Goal: Transaction & Acquisition: Book appointment/travel/reservation

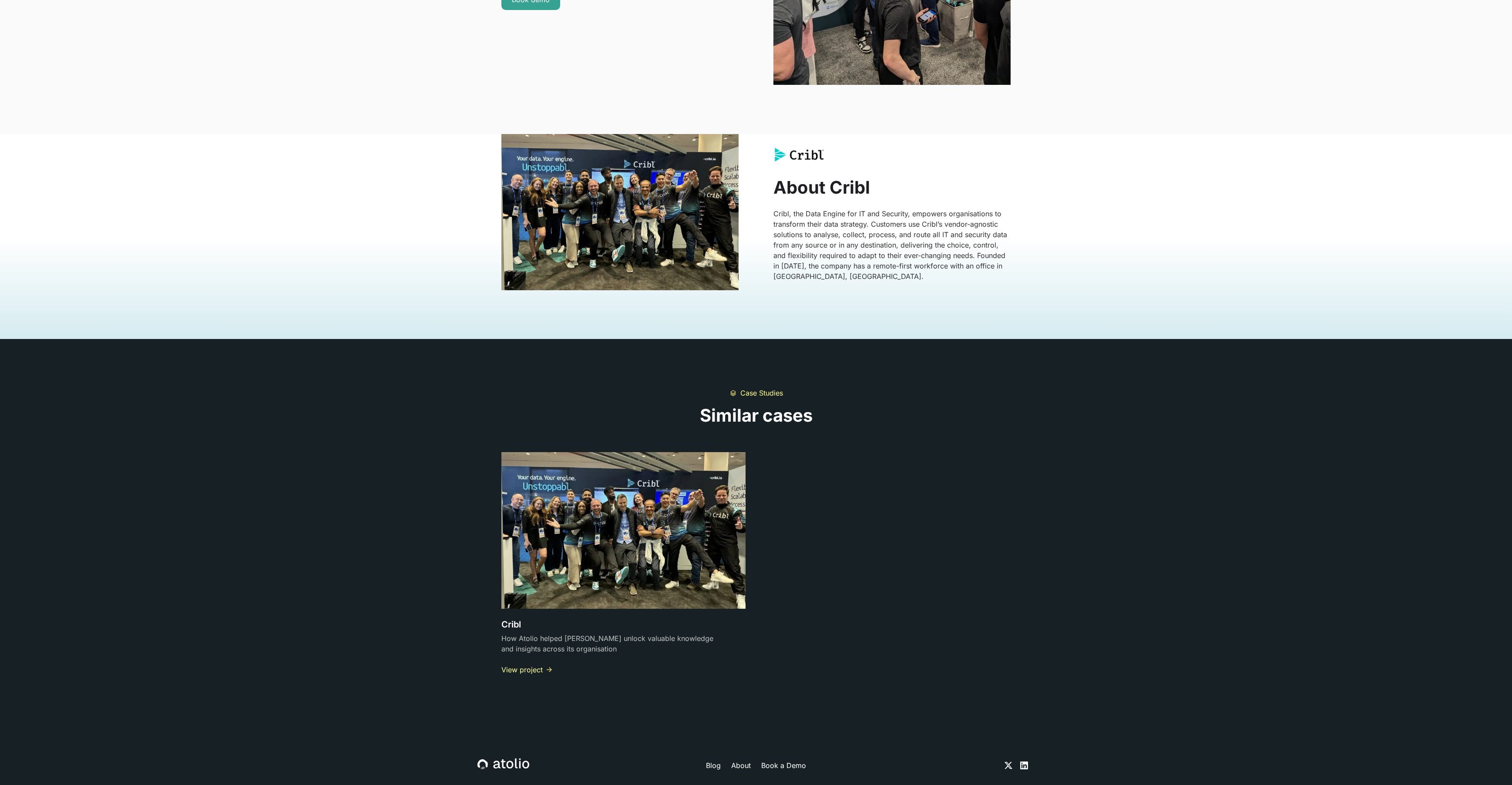
scroll to position [2219, 0]
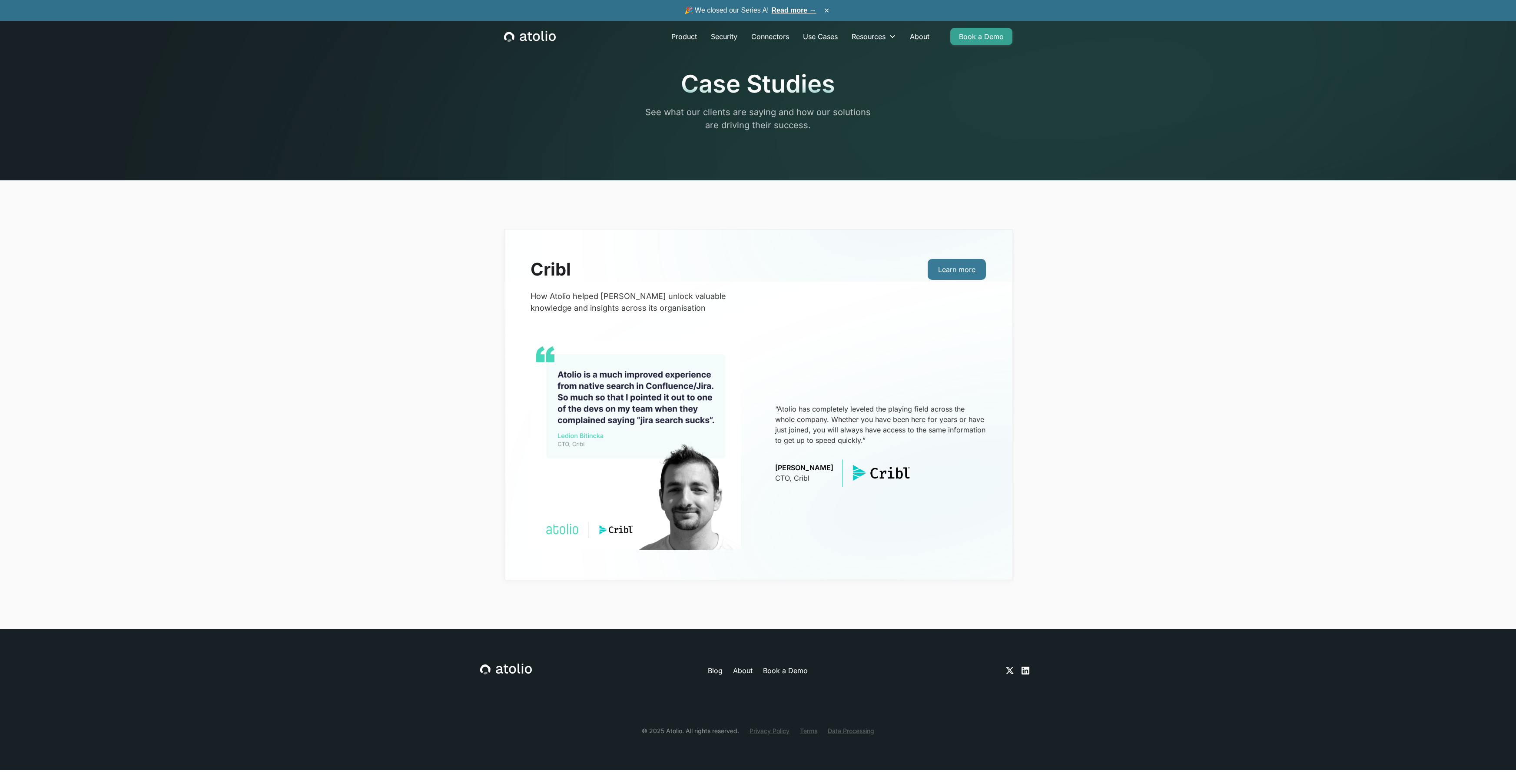
click at [953, 266] on link "Learn more" at bounding box center [956, 270] width 58 height 21
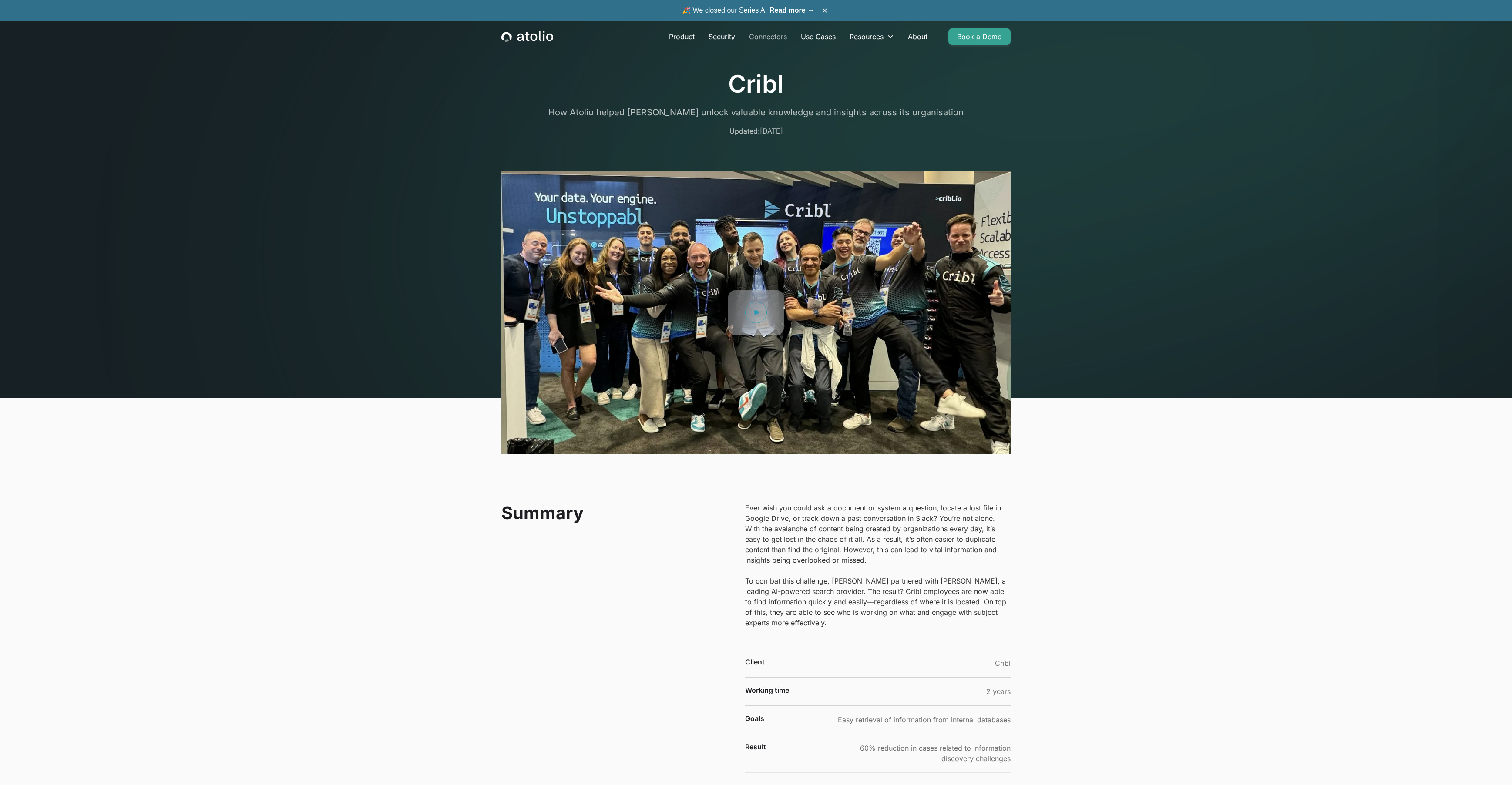
click at [773, 36] on link "Connectors" at bounding box center [767, 36] width 51 height 17
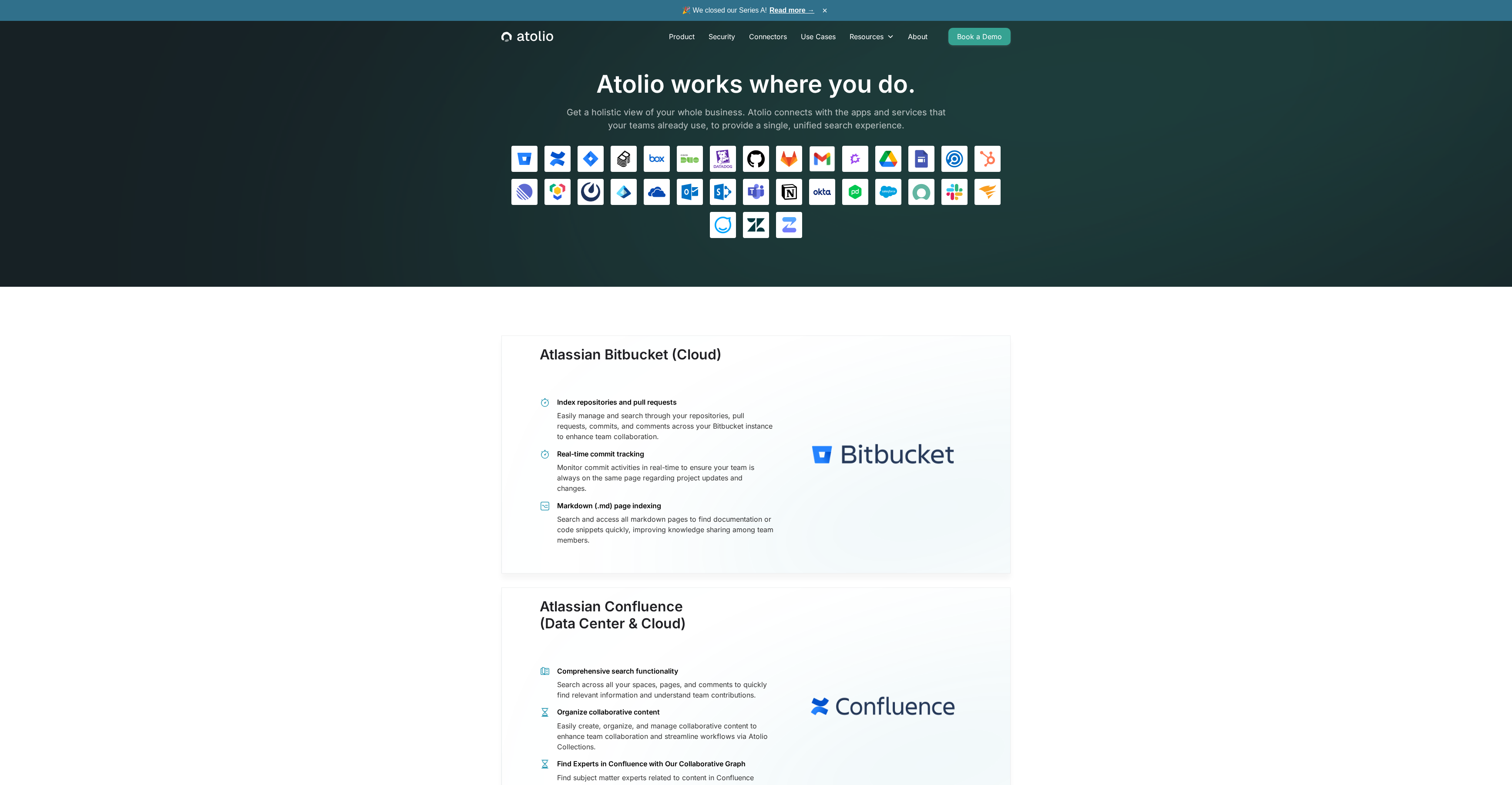
click at [820, 153] on img at bounding box center [822, 158] width 18 height 18
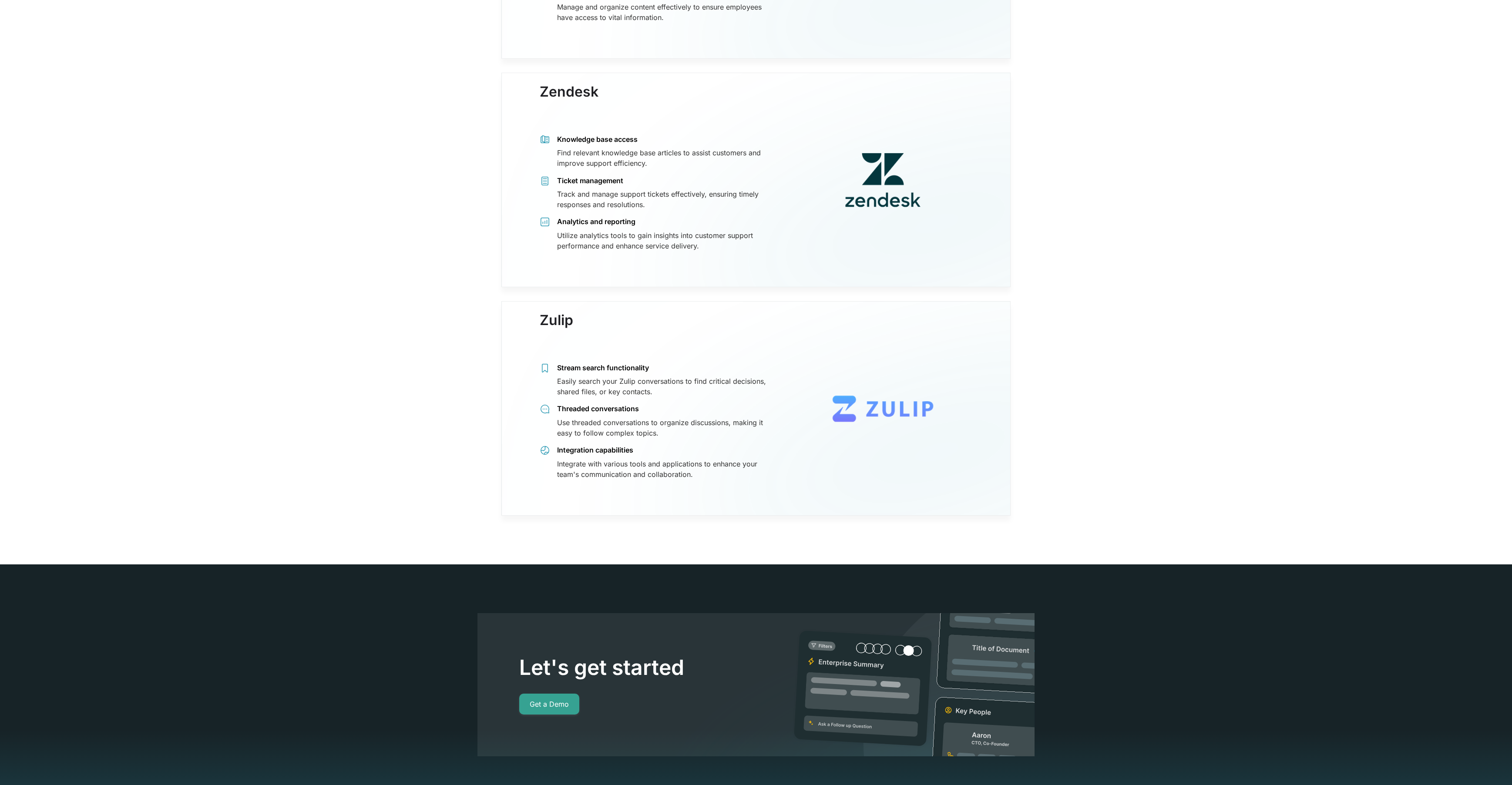
scroll to position [7635, 0]
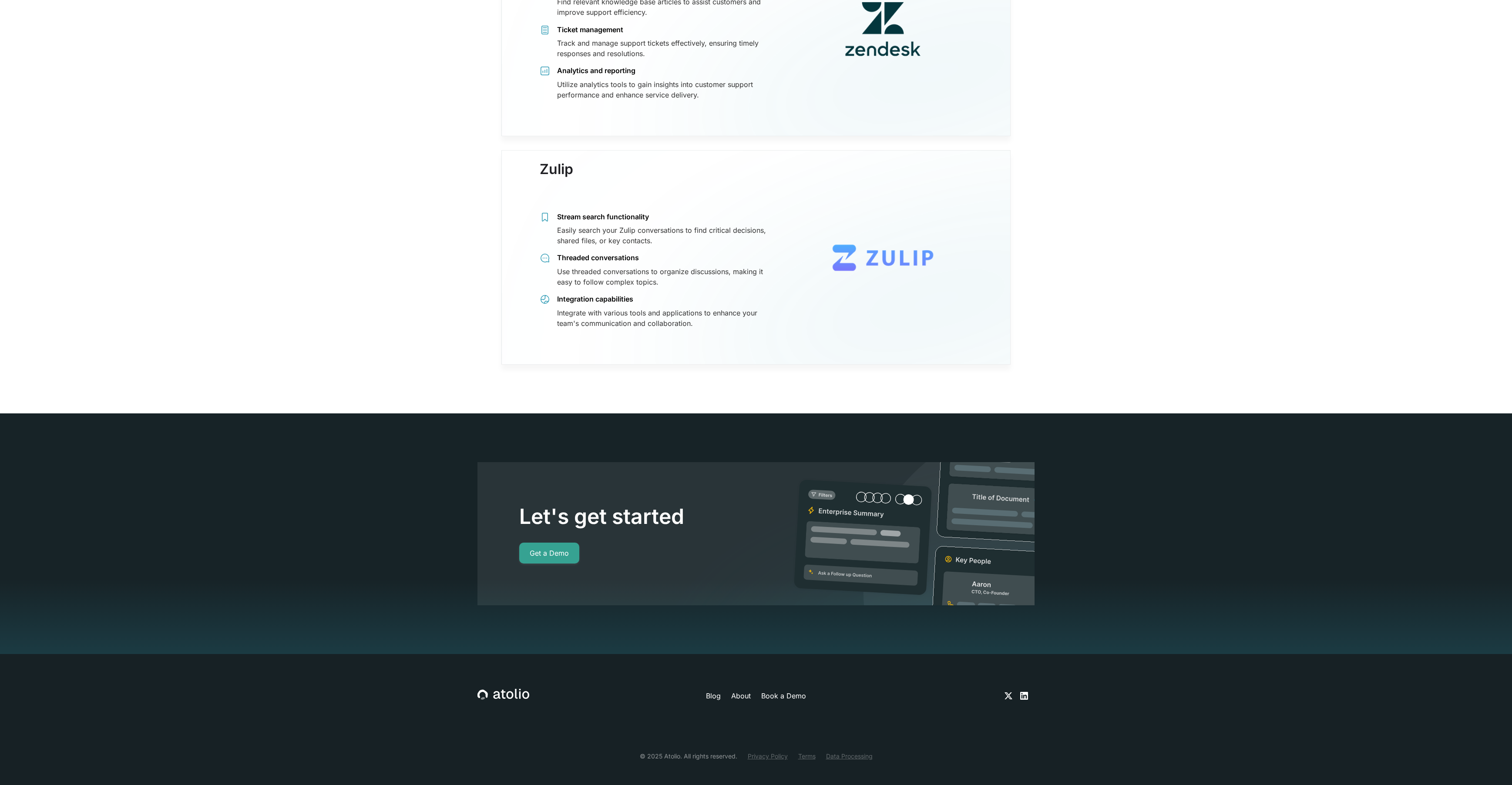
click at [721, 486] on icon at bounding box center [809, 553] width 451 height 184
click at [541, 547] on link "Get a Demo" at bounding box center [549, 553] width 60 height 21
